Goal: Register for event/course

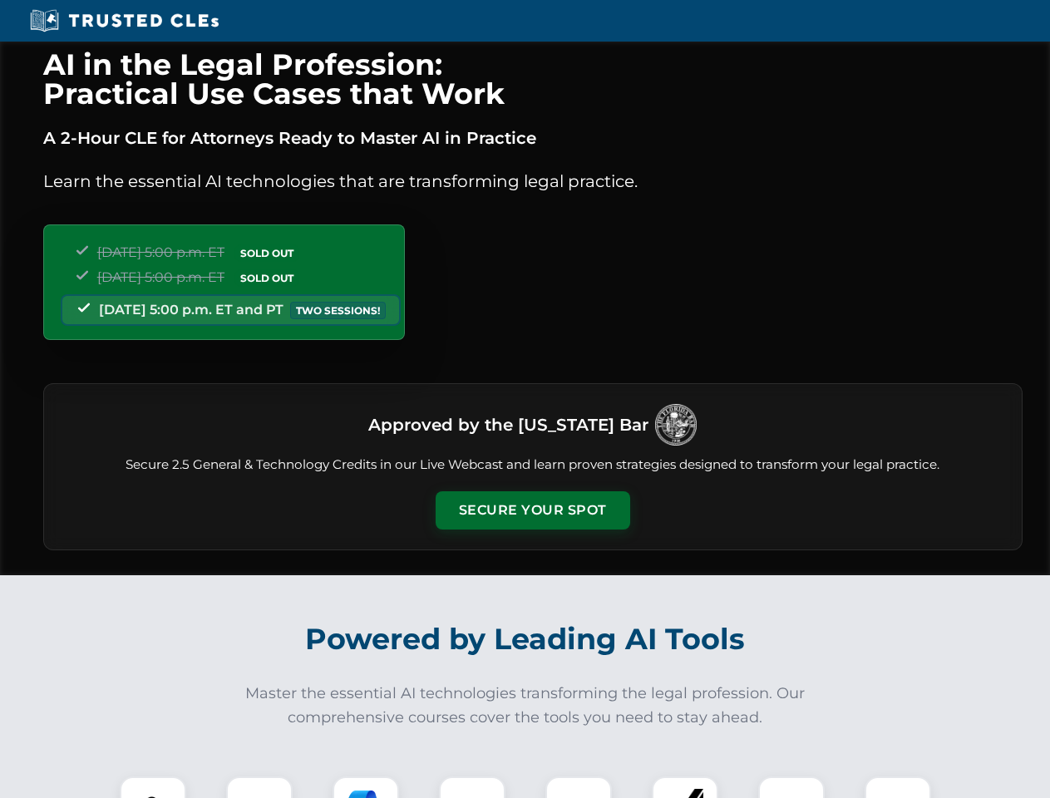
click at [532, 511] on button "Secure Your Spot" at bounding box center [533, 510] width 195 height 38
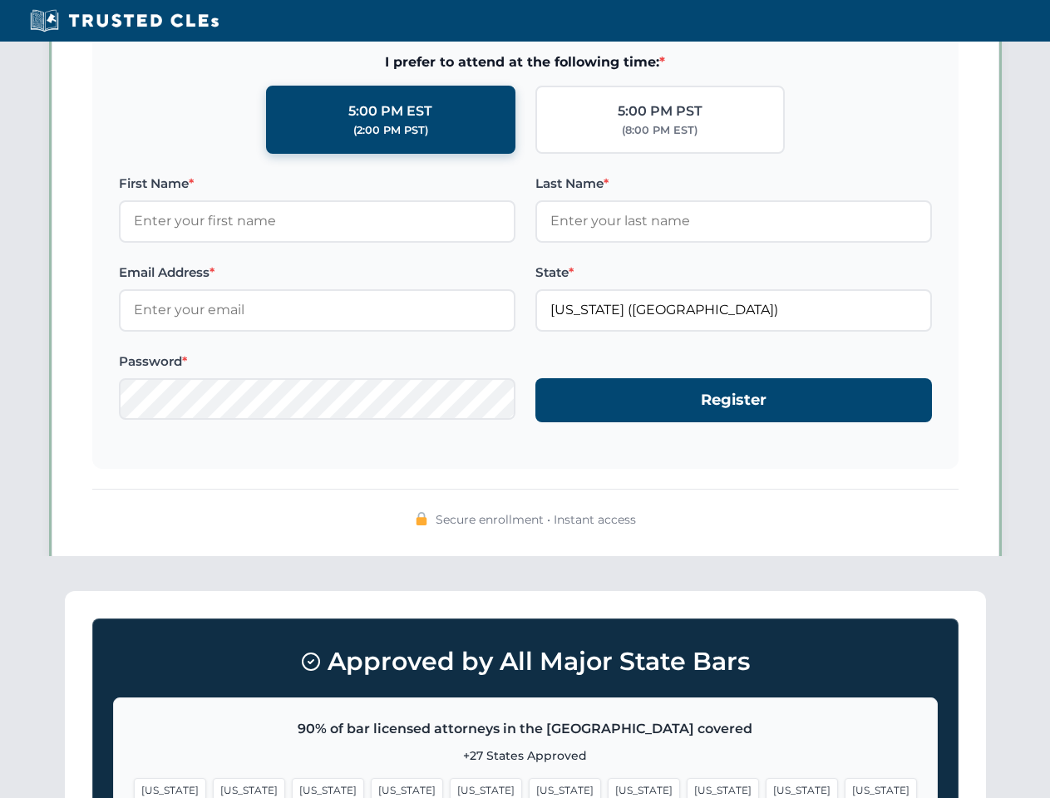
click at [608, 788] on span "[US_STATE]" at bounding box center [644, 790] width 72 height 24
click at [766, 788] on span "[US_STATE]" at bounding box center [802, 790] width 72 height 24
